Goal: Task Accomplishment & Management: Manage account settings

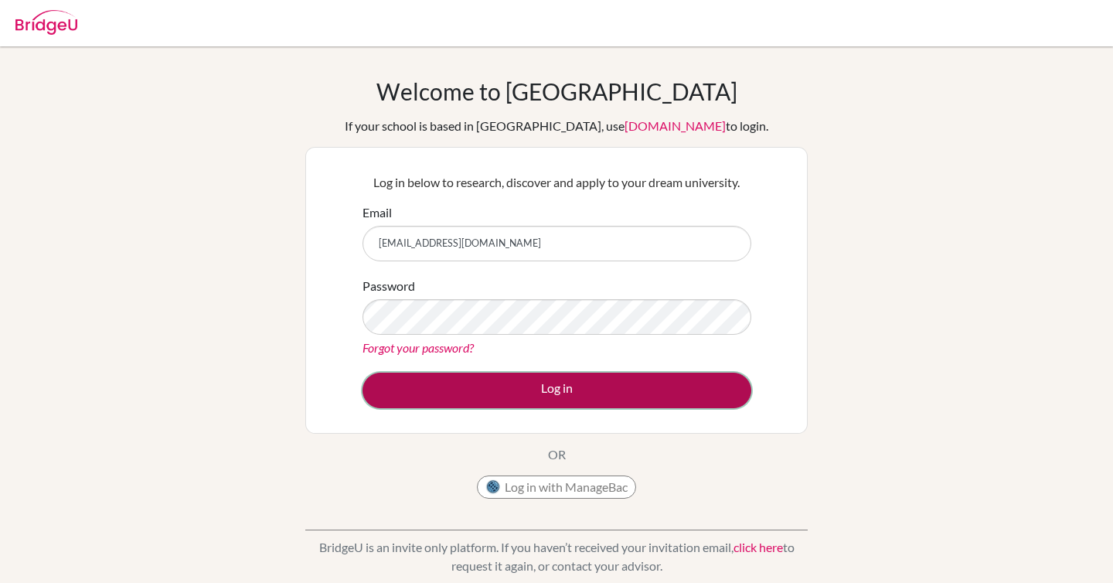
click at [532, 379] on button "Log in" at bounding box center [556, 391] width 389 height 36
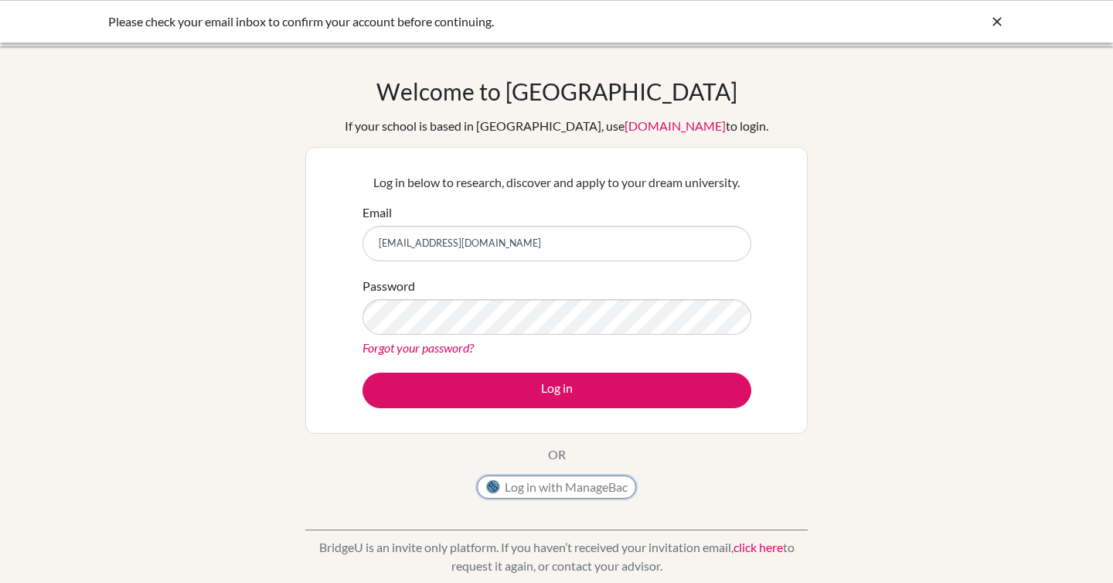
click at [535, 486] on button "Log in with ManageBac" at bounding box center [556, 486] width 159 height 23
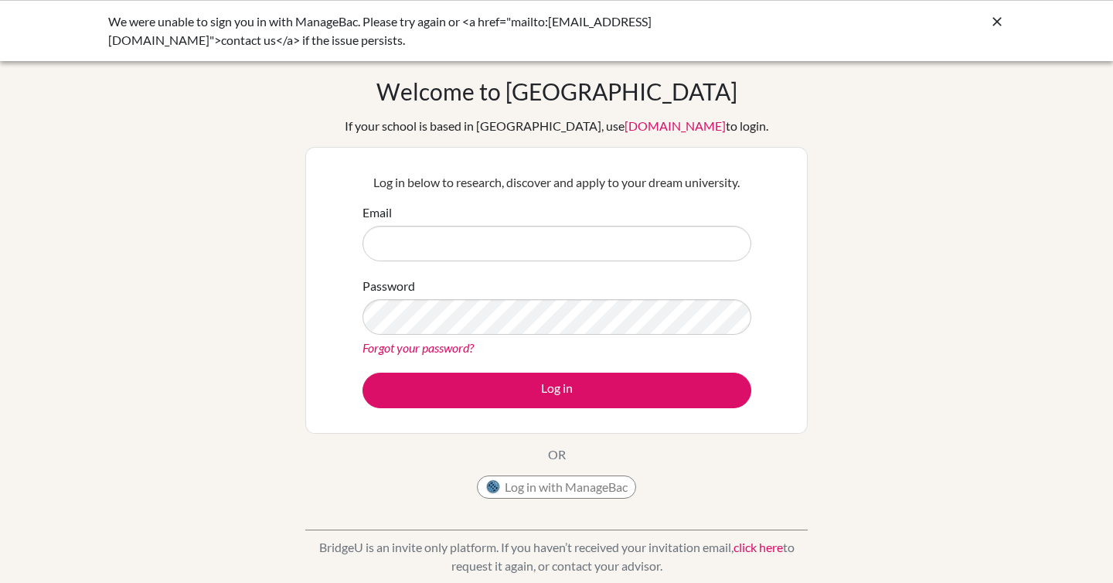
type input "[EMAIL_ADDRESS][DOMAIN_NAME]"
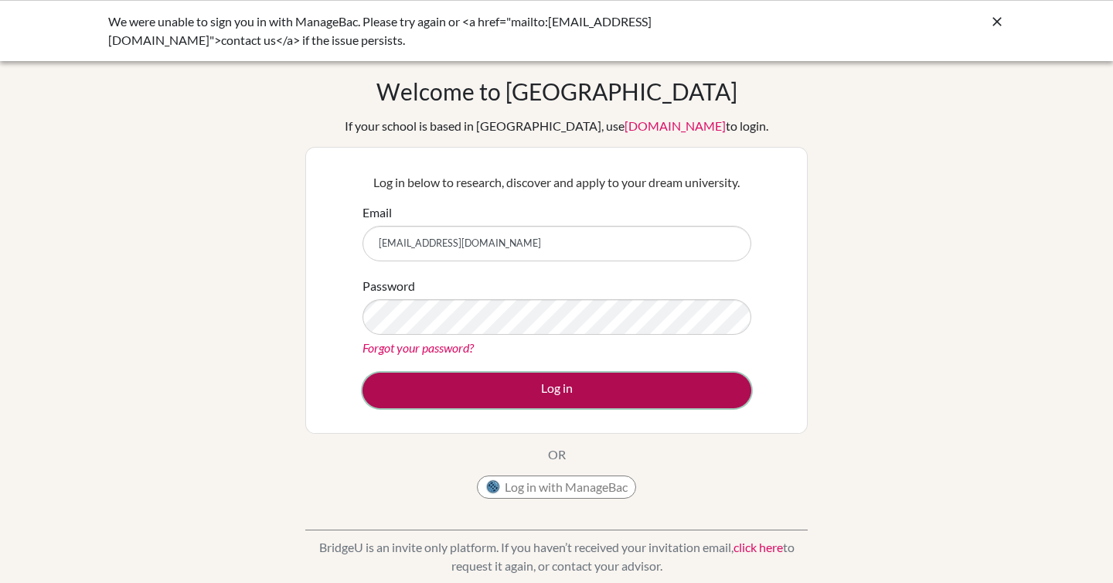
click at [498, 382] on button "Log in" at bounding box center [556, 391] width 389 height 36
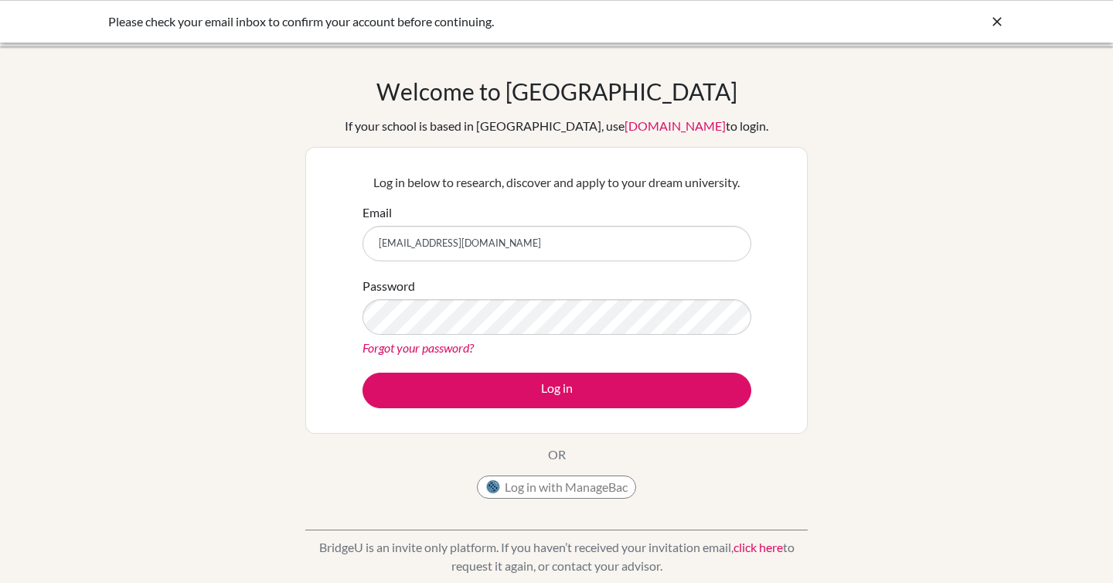
click at [267, 230] on div "Welcome to [GEOGRAPHIC_DATA] If your school is based in [GEOGRAPHIC_DATA], use …" at bounding box center [556, 329] width 1113 height 505
click at [445, 342] on link "Forgot your password?" at bounding box center [417, 347] width 111 height 15
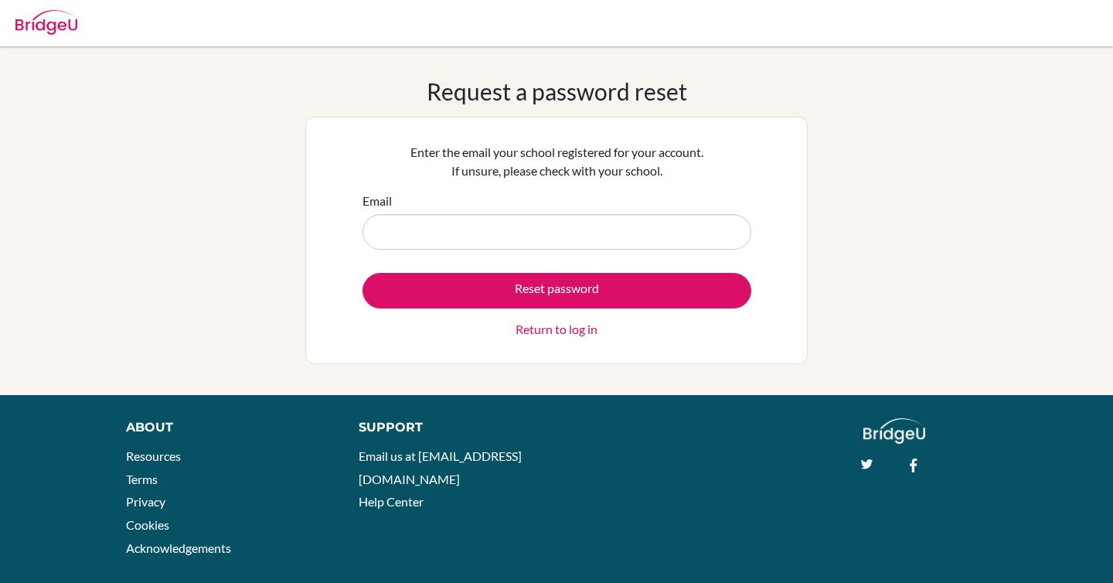
type input "[EMAIL_ADDRESS][DOMAIN_NAME]"
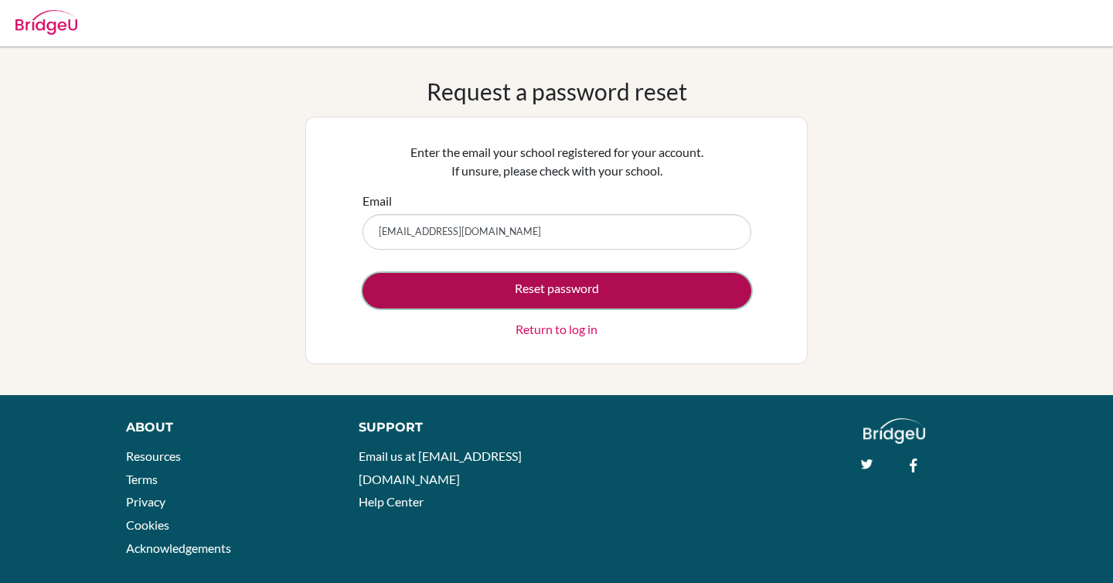
click at [463, 284] on button "Reset password" at bounding box center [556, 291] width 389 height 36
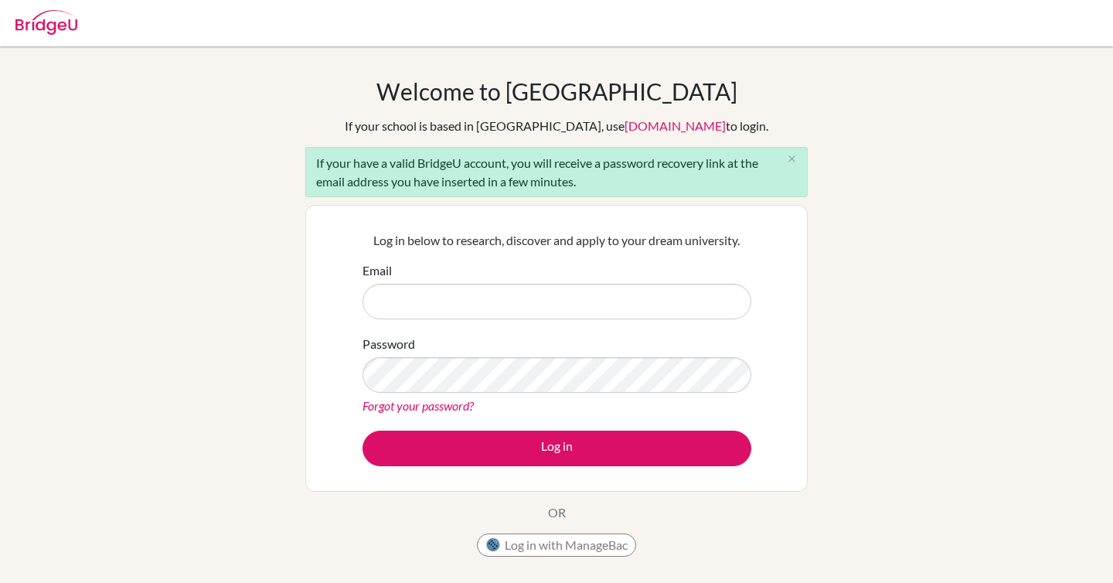
type input "[EMAIL_ADDRESS][DOMAIN_NAME]"
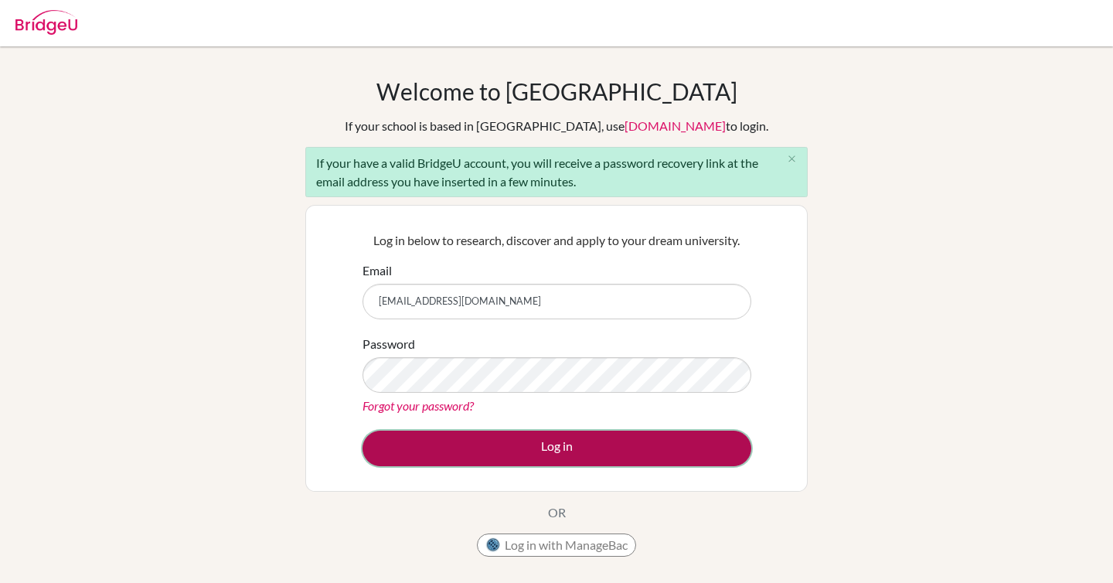
click at [504, 455] on button "Log in" at bounding box center [556, 448] width 389 height 36
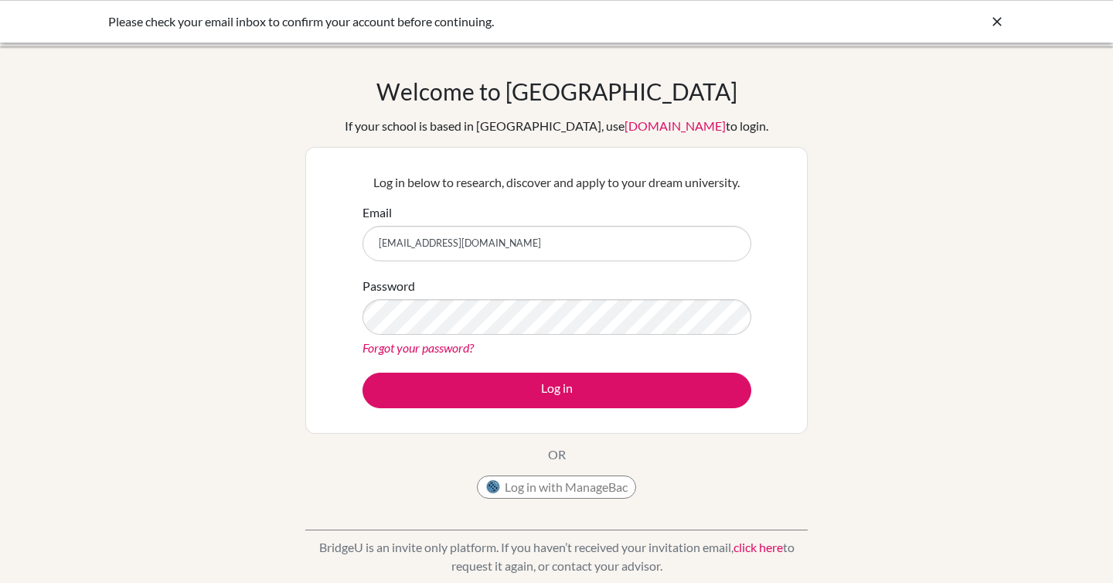
click at [357, 478] on div "Welcome to BridgeU If your school is based in China, use app.bridge-u.com.cn to…" at bounding box center [556, 291] width 502 height 429
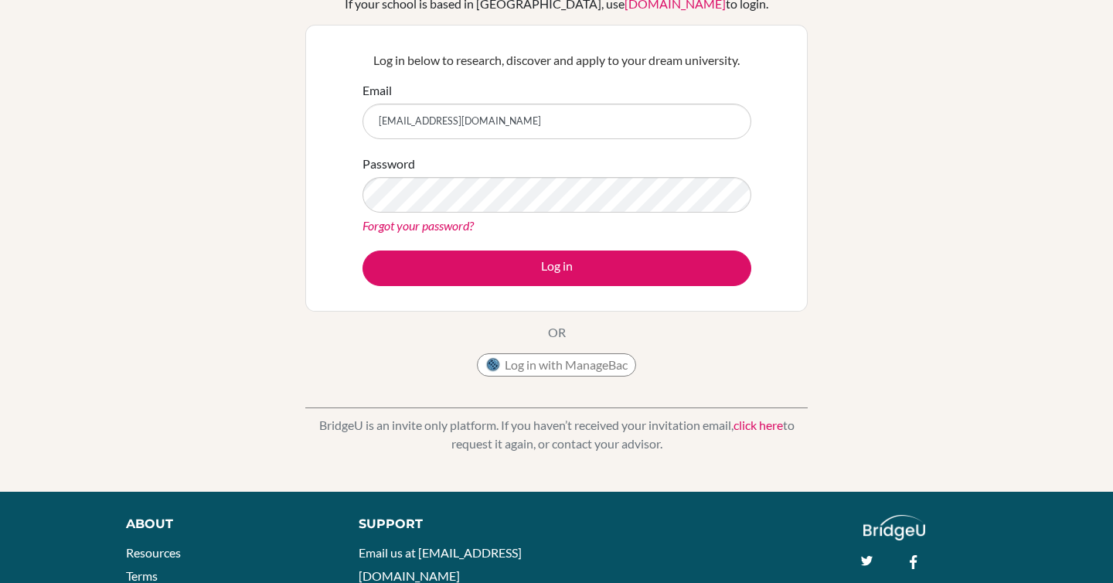
scroll to position [130, 0]
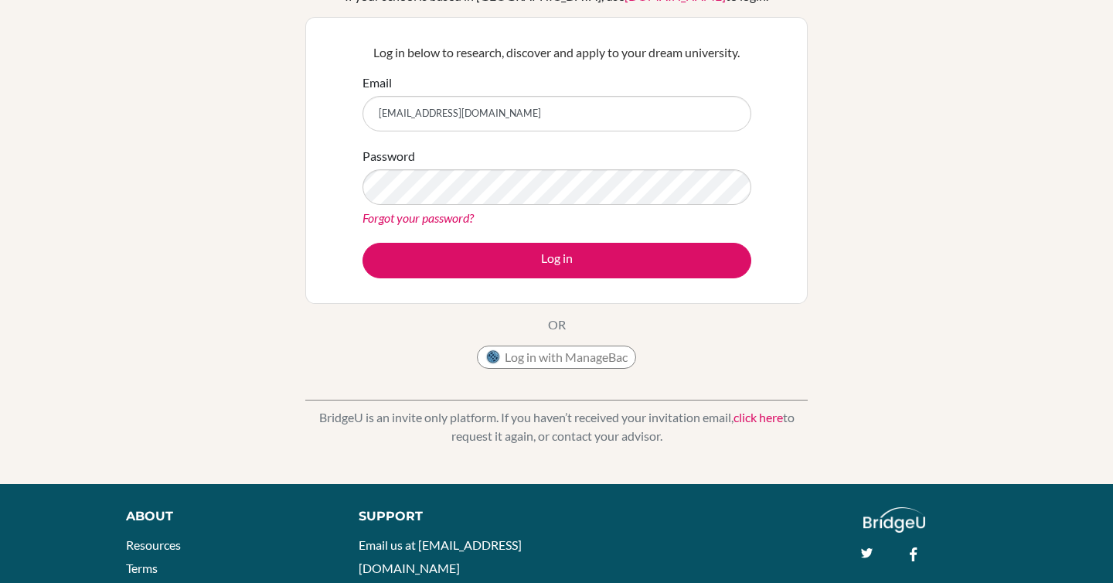
click at [748, 413] on link "click here" at bounding box center [757, 417] width 49 height 15
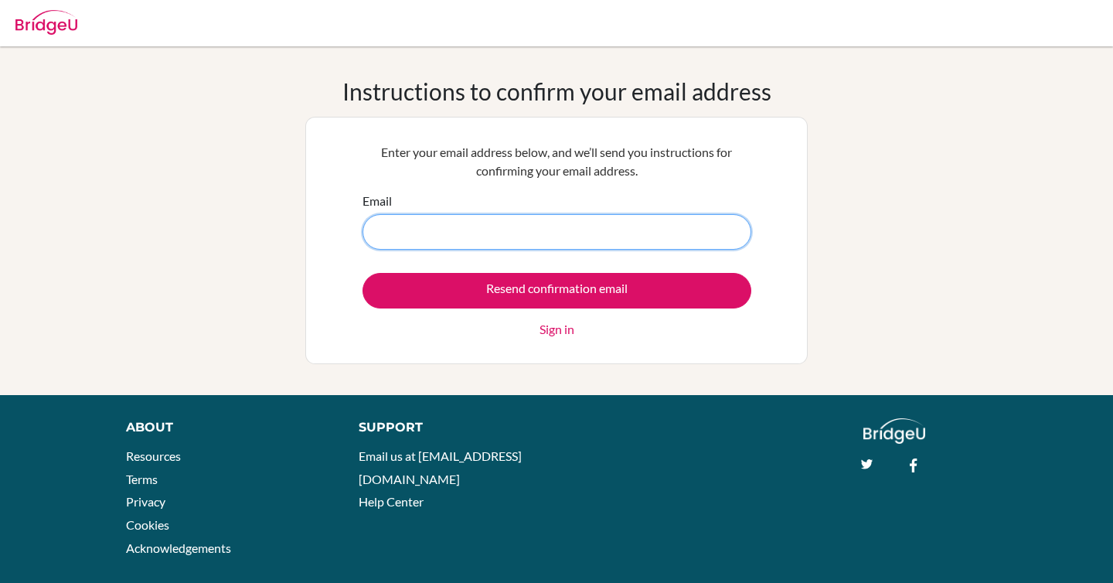
type input "[EMAIL_ADDRESS][DOMAIN_NAME]"
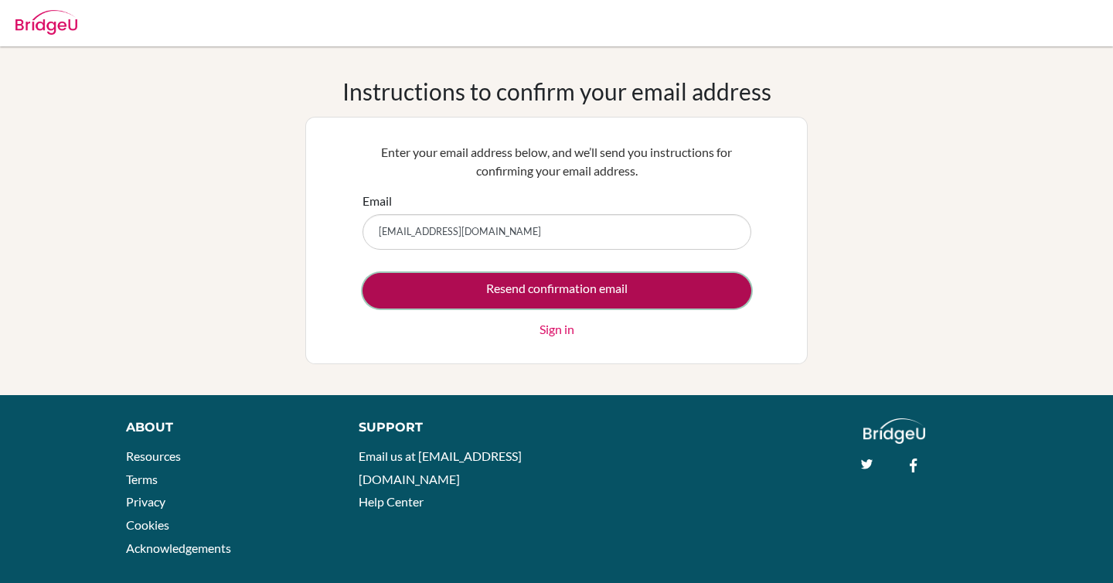
click at [579, 298] on input "Resend confirmation email" at bounding box center [556, 291] width 389 height 36
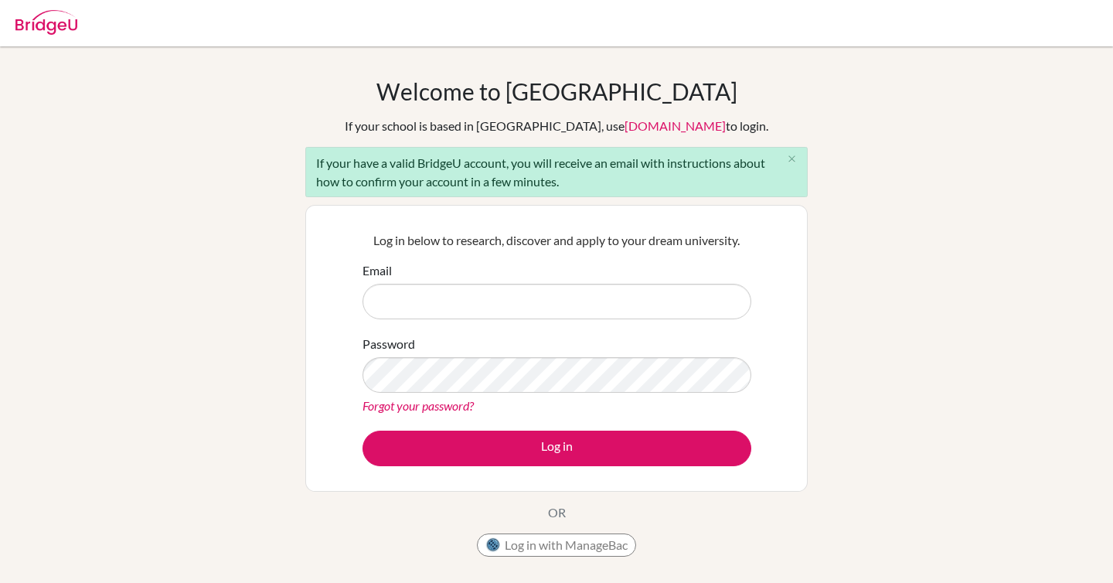
click at [879, 211] on div "Welcome to BridgeU If your school is based in China, use app.bridge-u.com.cn to…" at bounding box center [556, 358] width 1113 height 563
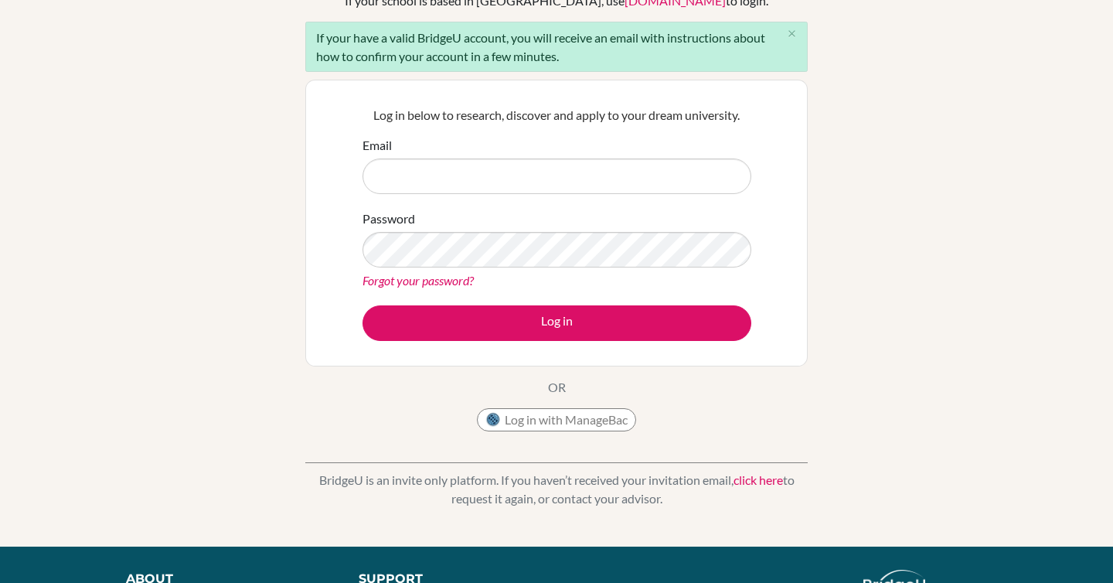
scroll to position [158, 0]
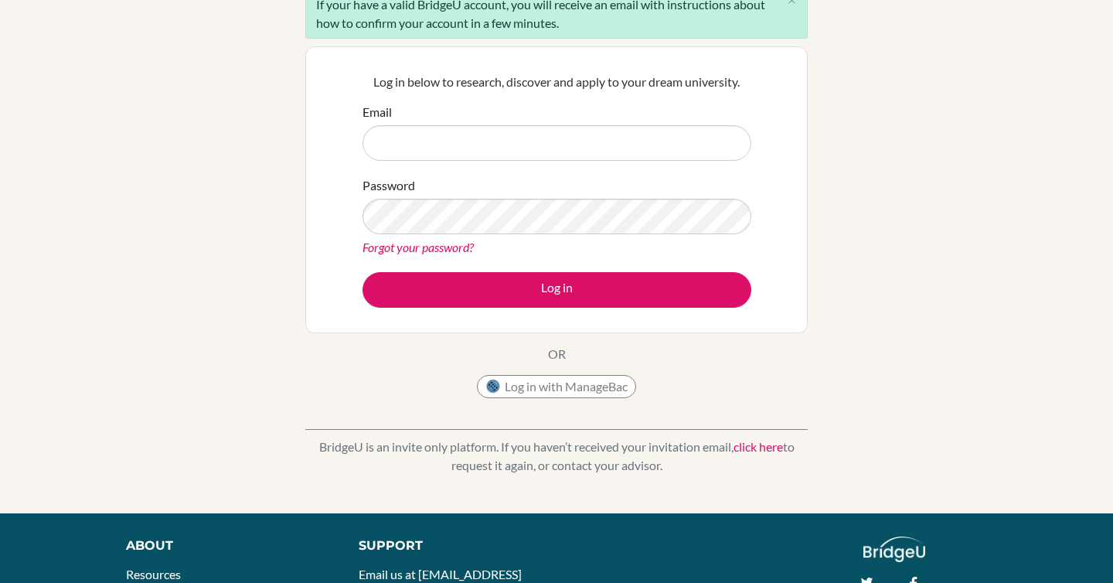
click at [757, 446] on link "click here" at bounding box center [757, 446] width 49 height 15
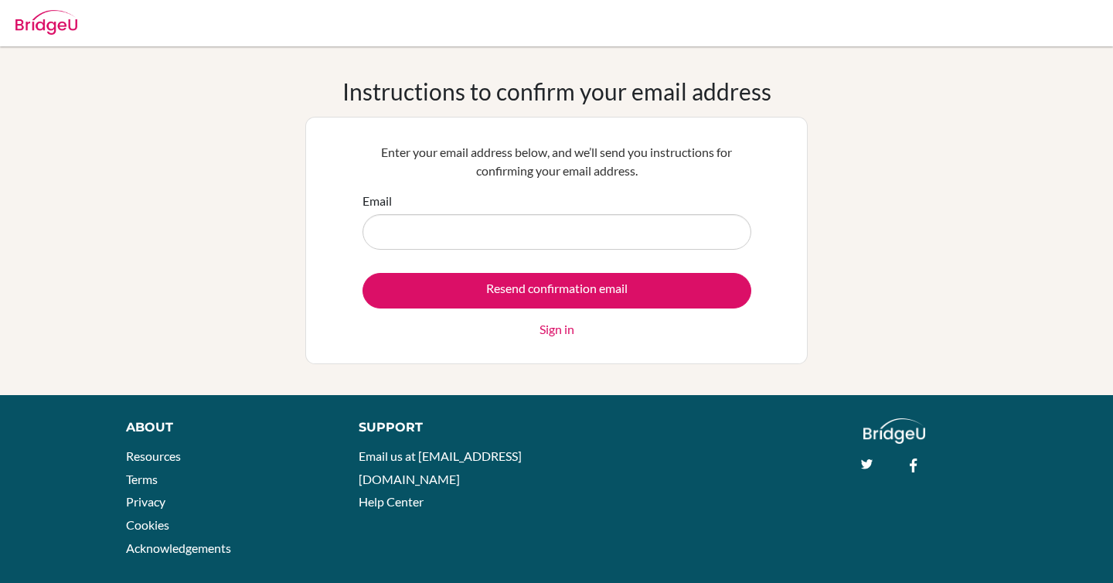
click at [684, 325] on div "Resend confirmation email Sign in" at bounding box center [556, 306] width 389 height 66
click at [550, 322] on link "Sign in" at bounding box center [556, 329] width 35 height 19
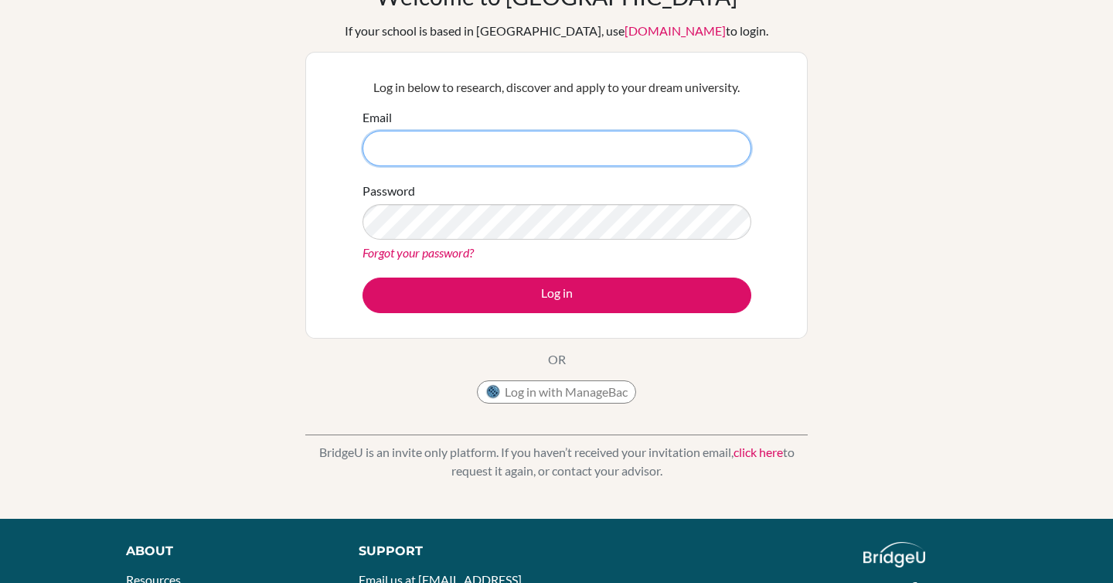
scroll to position [99, 0]
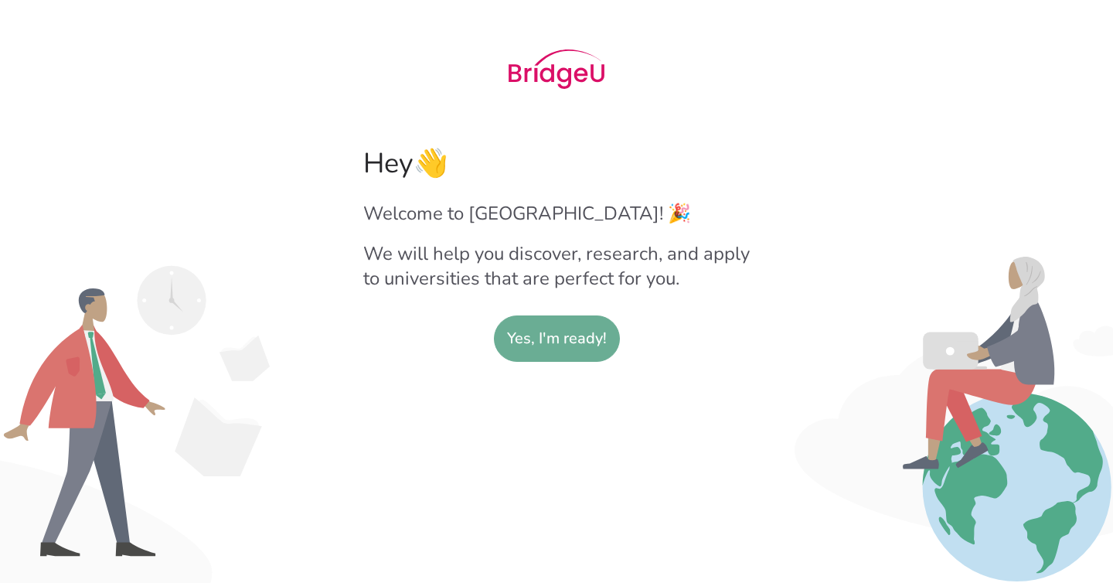
click at [532, 335] on slot "Yes, I'm ready!" at bounding box center [557, 338] width 100 height 45
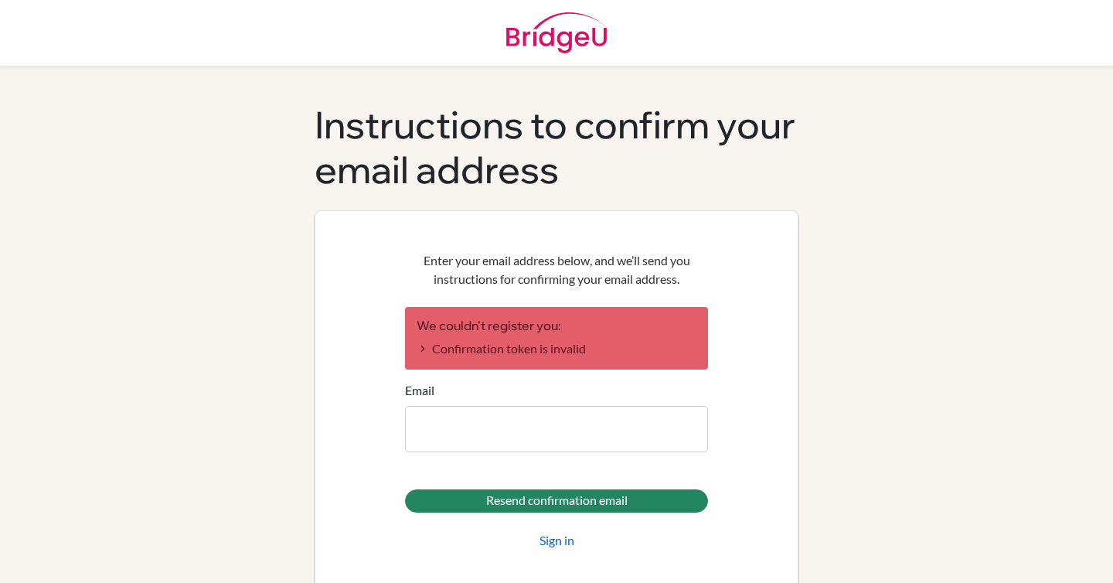
click at [638, 421] on input "Email" at bounding box center [556, 429] width 303 height 46
type input "a"
paste input "aa.albokhari@jksmail.net"
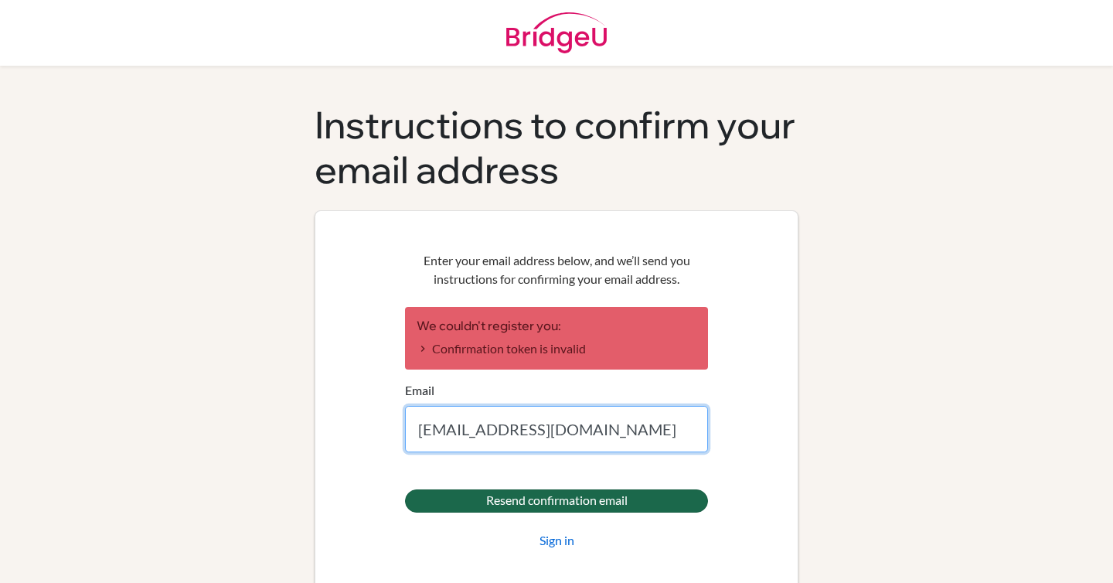
type input "aa.albokhari@jksmail.net"
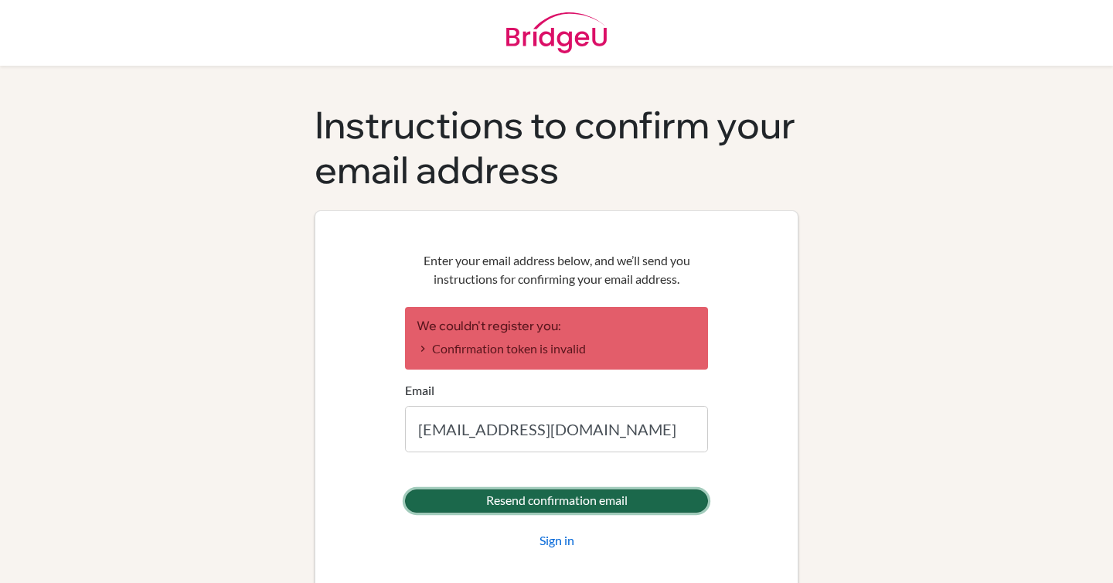
click at [539, 495] on input "Resend confirmation email" at bounding box center [556, 500] width 303 height 23
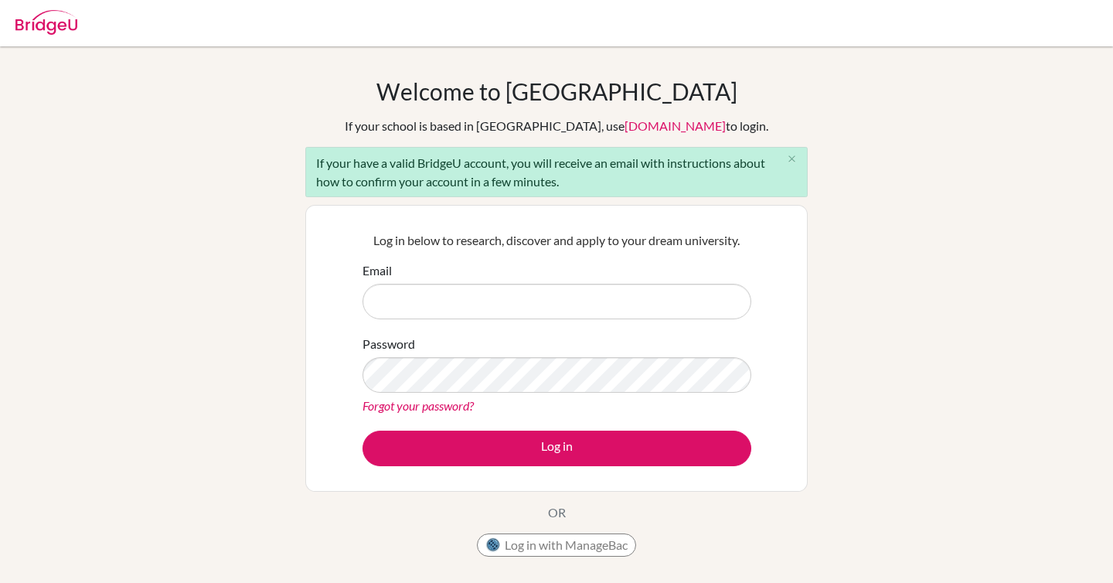
type input "[EMAIL_ADDRESS][DOMAIN_NAME]"
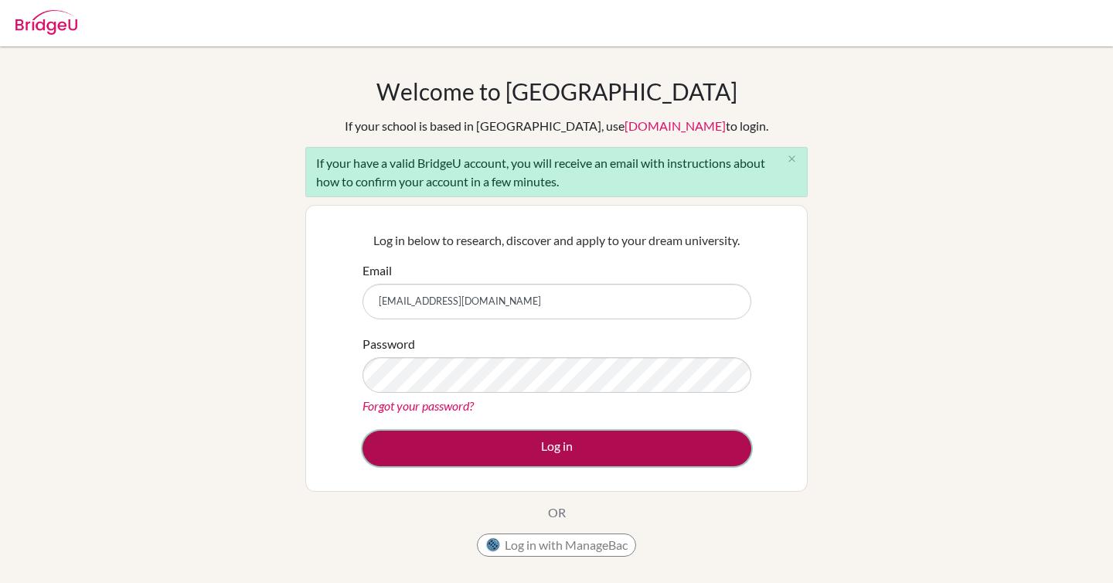
click at [510, 464] on button "Log in" at bounding box center [556, 448] width 389 height 36
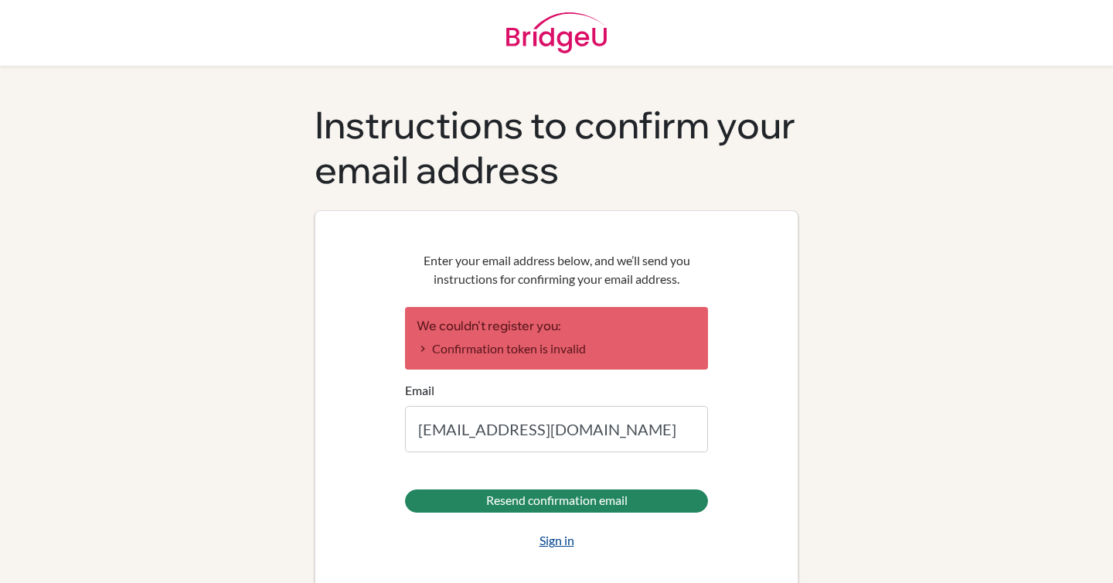
type input "[EMAIL_ADDRESS][DOMAIN_NAME]"
click at [553, 537] on link "Sign in" at bounding box center [556, 540] width 35 height 19
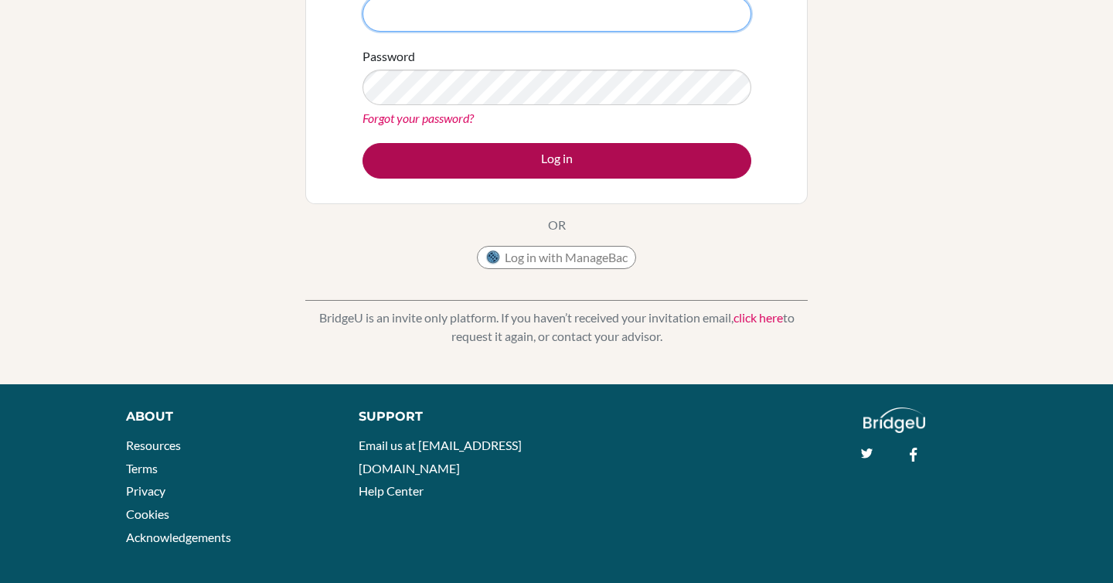
scroll to position [231, 0]
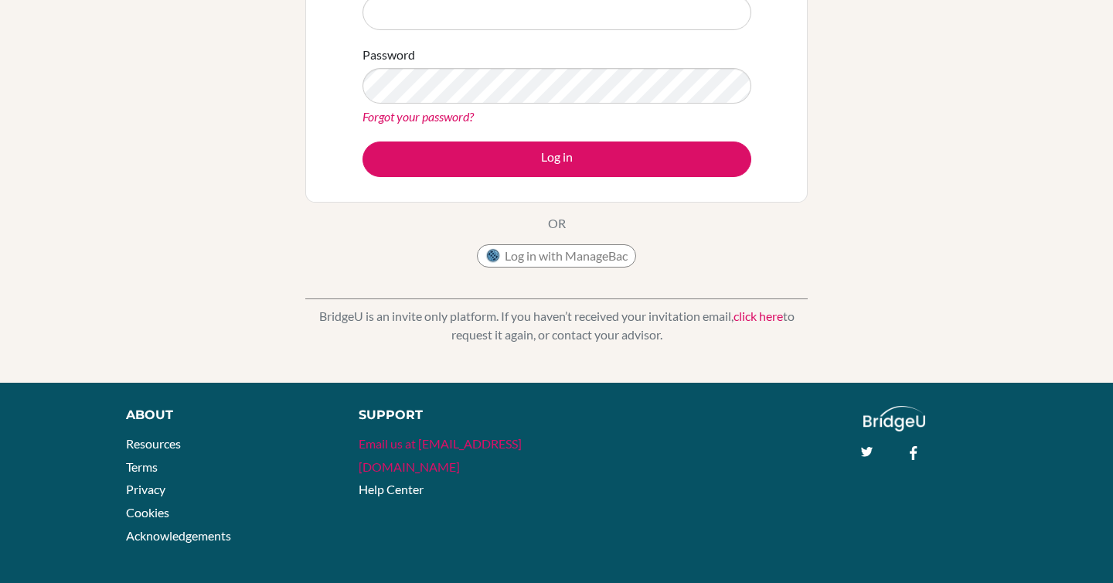
click at [451, 445] on link "Email us at [EMAIL_ADDRESS][DOMAIN_NAME]" at bounding box center [440, 455] width 163 height 38
click at [409, 481] on link "Help Center" at bounding box center [391, 488] width 65 height 15
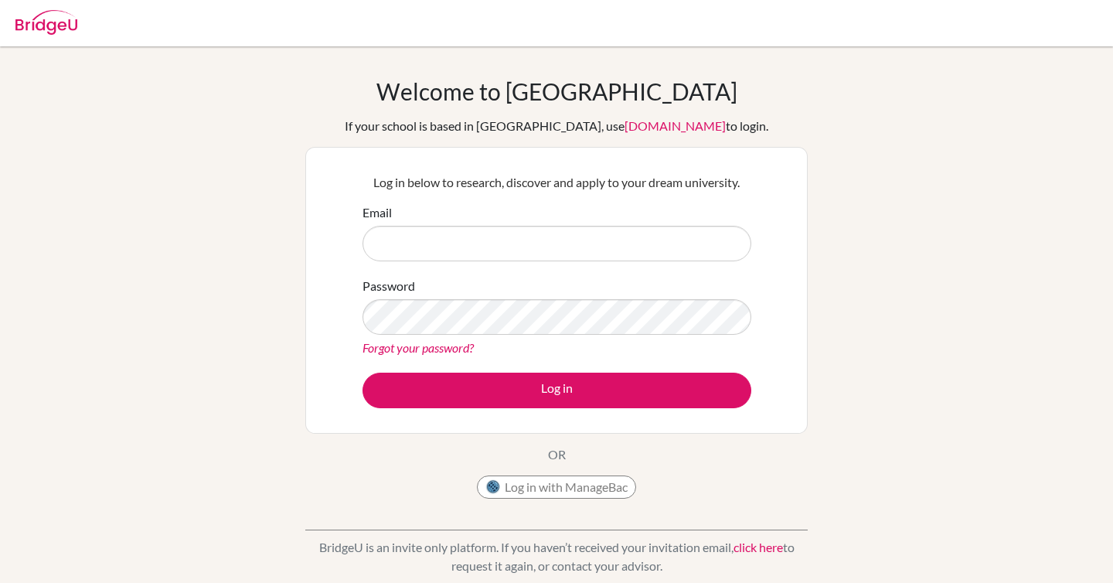
scroll to position [241, 0]
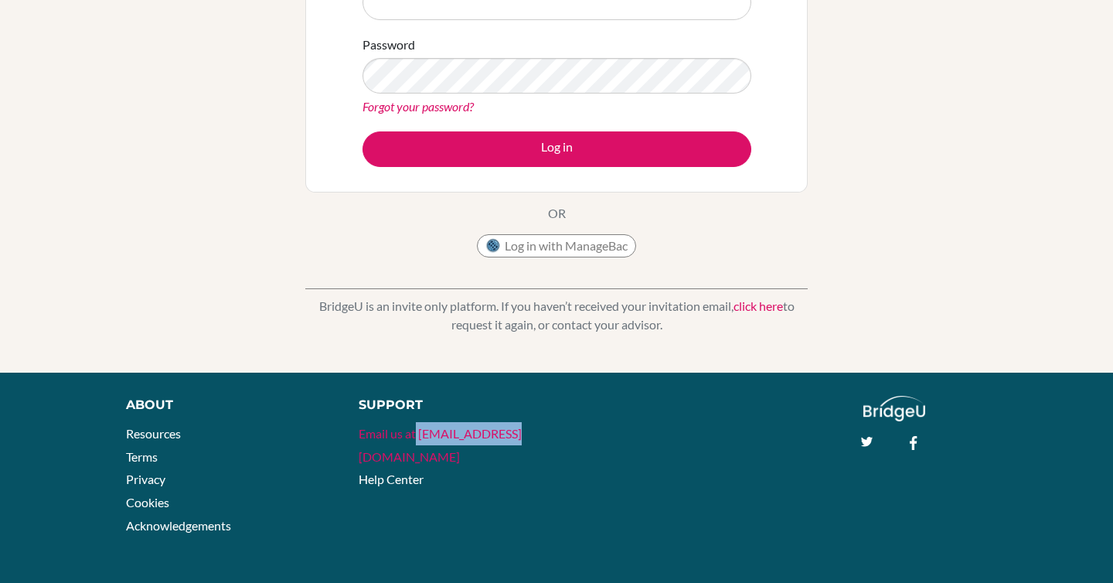
drag, startPoint x: 521, startPoint y: 432, endPoint x: 415, endPoint y: 440, distance: 106.2
click at [415, 440] on li "Email us at [EMAIL_ADDRESS][DOMAIN_NAME]" at bounding box center [450, 445] width 182 height 46
copy link "hi@bridge-u.com"
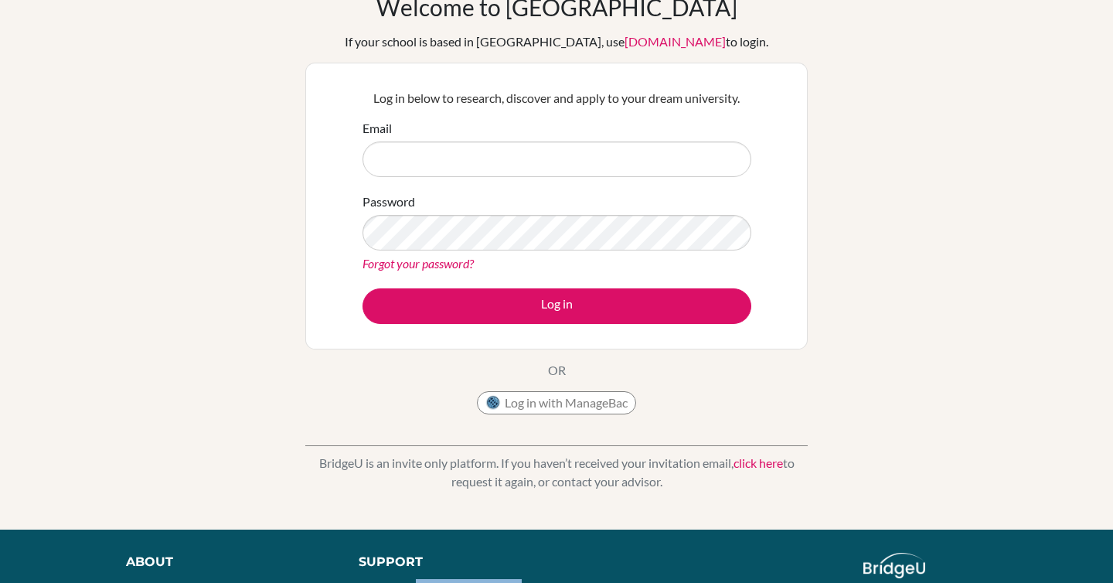
scroll to position [0, 0]
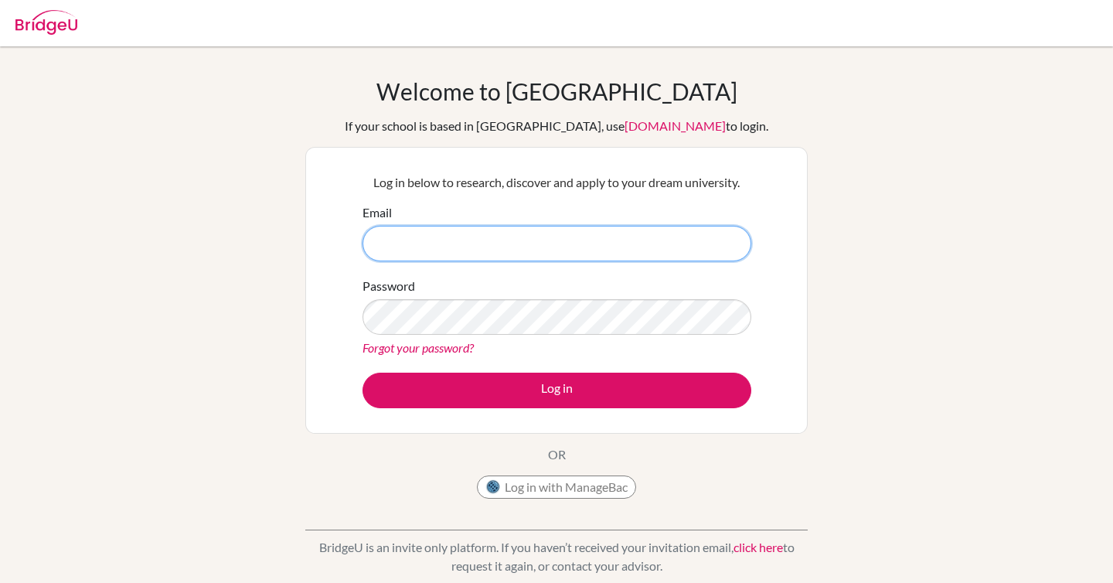
click at [450, 253] on input "Email" at bounding box center [556, 244] width 389 height 36
type input "[EMAIL_ADDRESS][DOMAIN_NAME]"
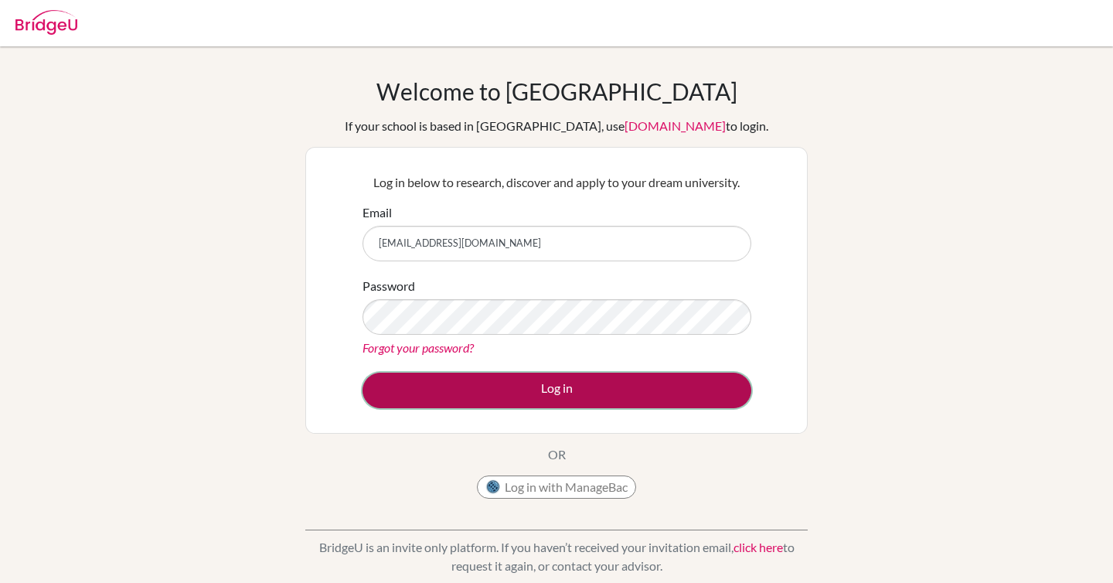
click at [612, 382] on button "Log in" at bounding box center [556, 391] width 389 height 36
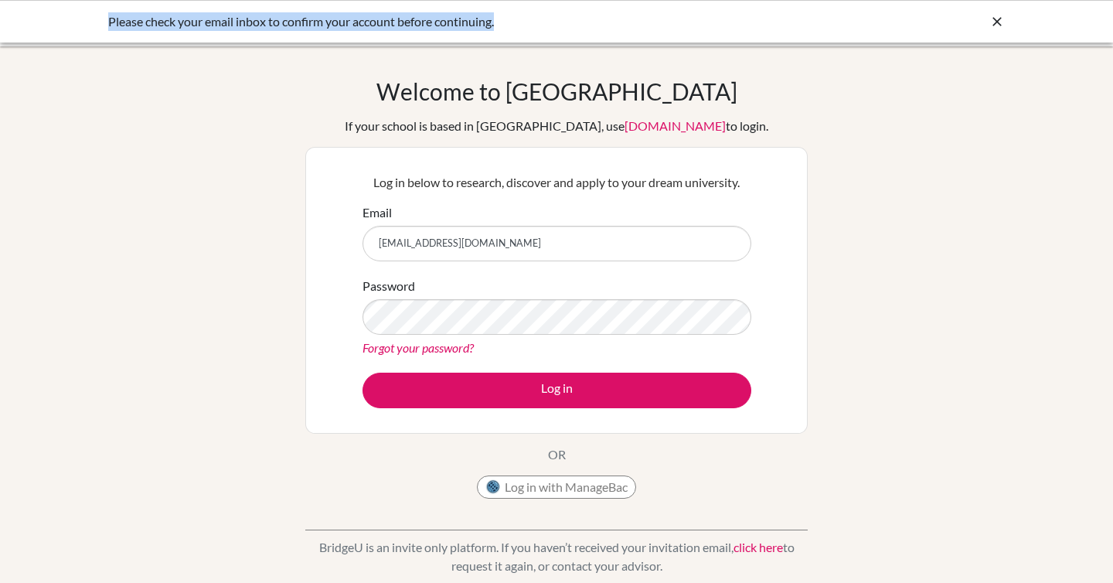
drag, startPoint x: 507, startPoint y: 20, endPoint x: 94, endPoint y: 25, distance: 413.5
click at [94, 25] on div "Please check your email inbox to confirm your account before continuing." at bounding box center [556, 21] width 1113 height 43
copy div "Please check your email inbox to confirm your account before continuing."
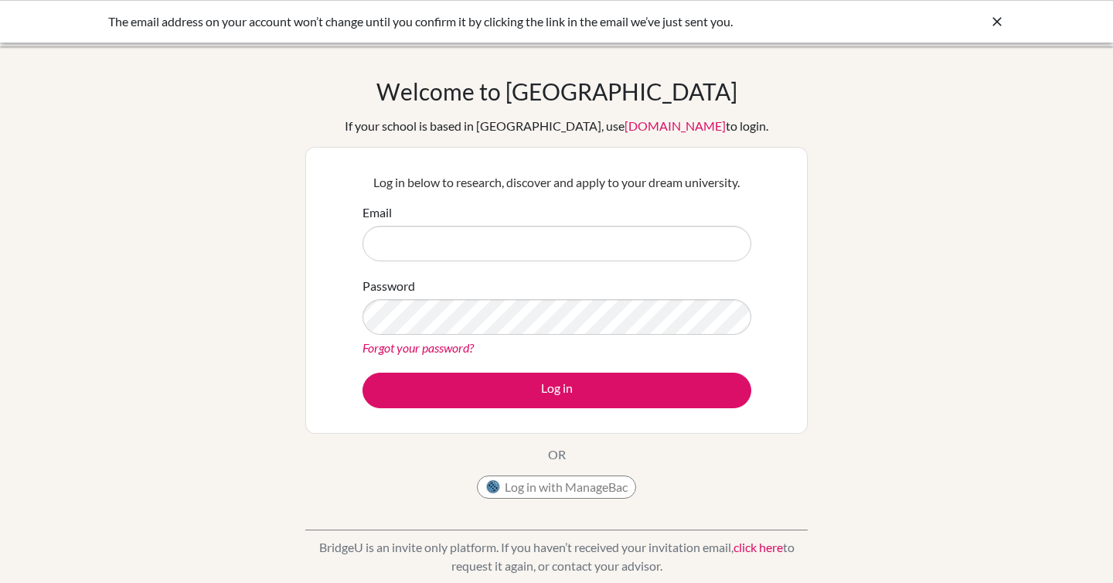
type input "[EMAIL_ADDRESS][DOMAIN_NAME]"
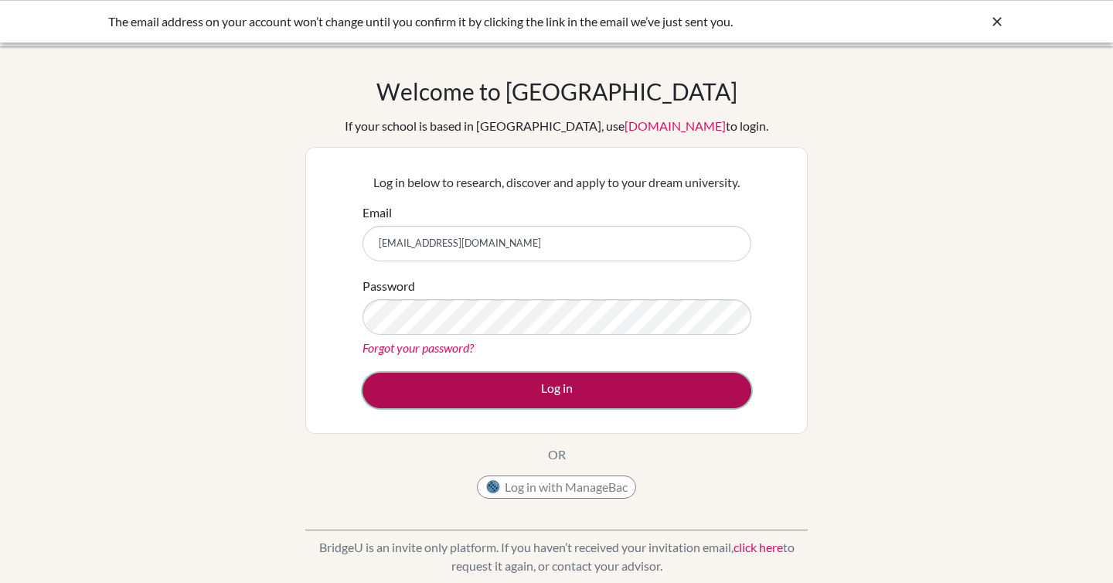
click at [546, 386] on button "Log in" at bounding box center [556, 391] width 389 height 36
